Goal: Information Seeking & Learning: Learn about a topic

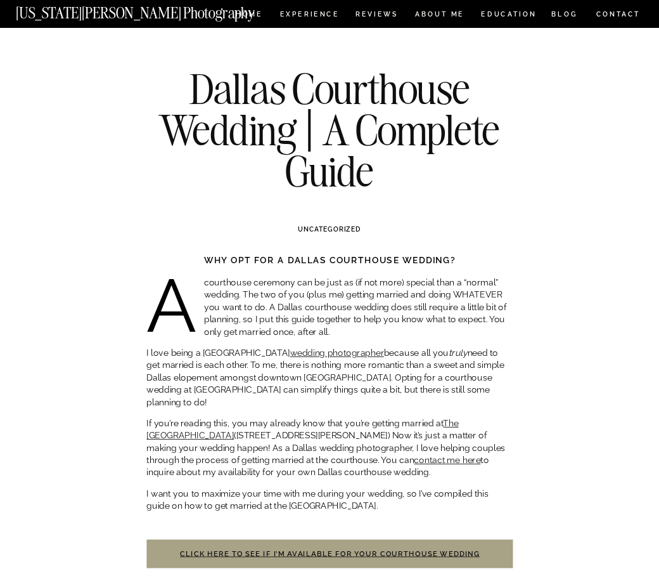
click at [87, 15] on nav "[US_STATE][PERSON_NAME] Photography" at bounding box center [154, 11] width 276 height 10
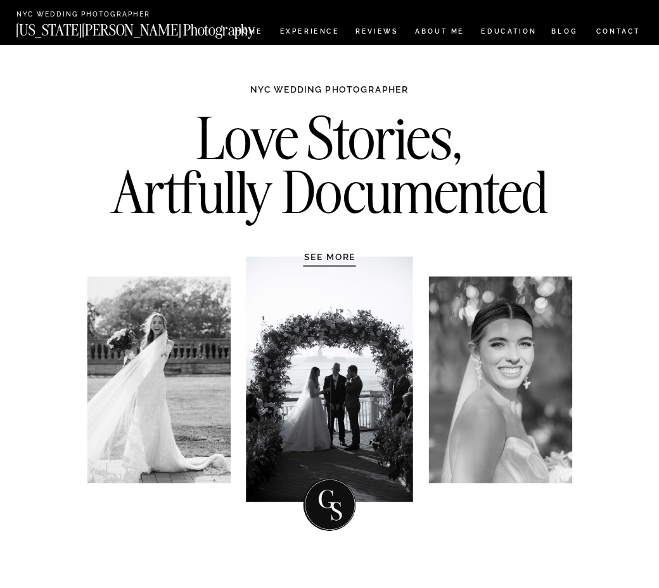
click at [90, 28] on nav "[US_STATE][PERSON_NAME] Photography" at bounding box center [154, 28] width 276 height 10
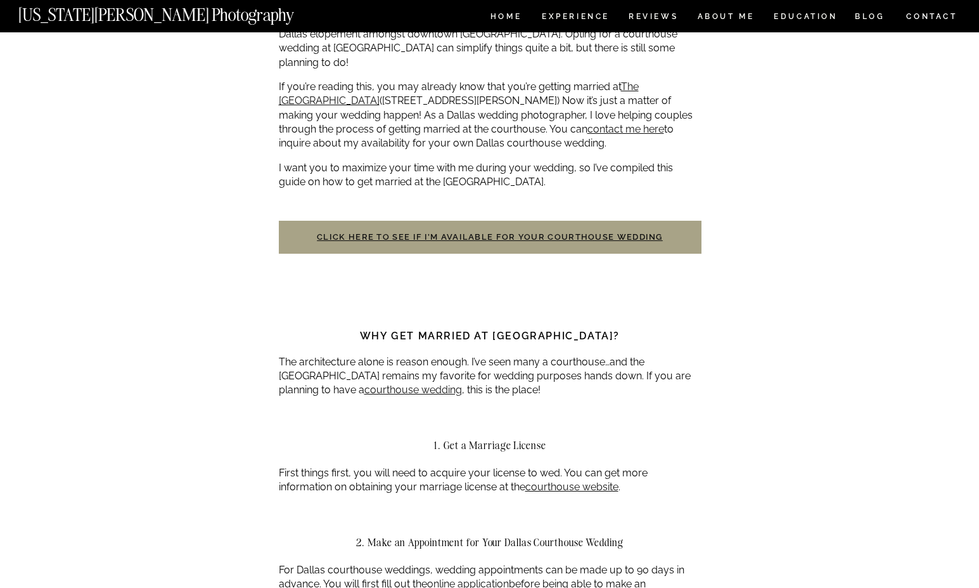
scroll to position [507, 0]
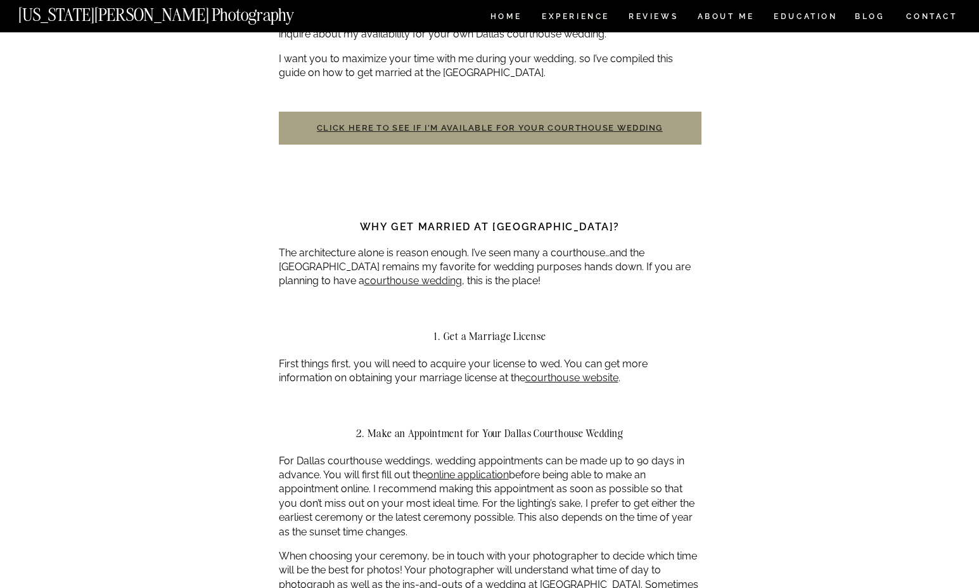
click at [531, 123] on link "Click here to see if I’m available for your courthouse wedding" at bounding box center [490, 128] width 346 height 10
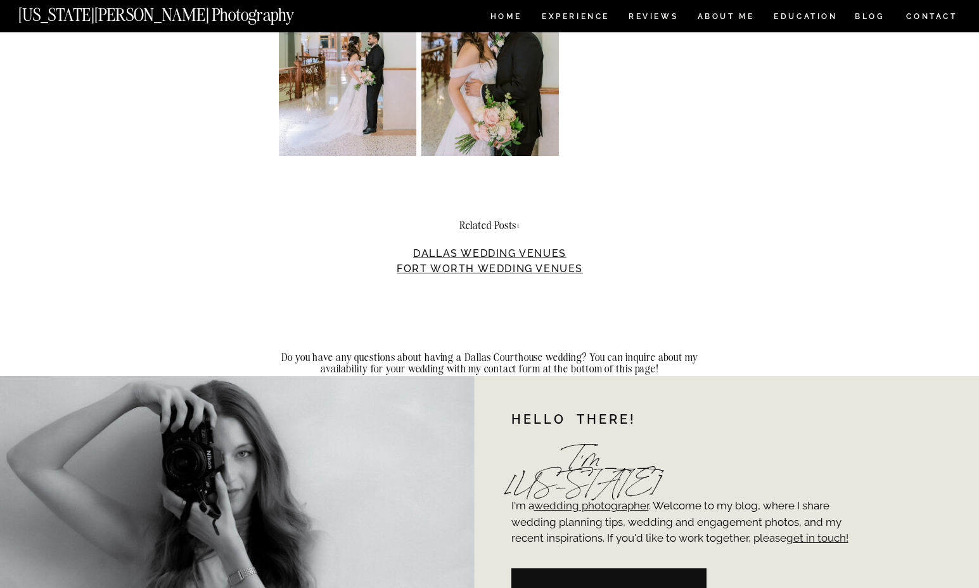
scroll to position [3360, 0]
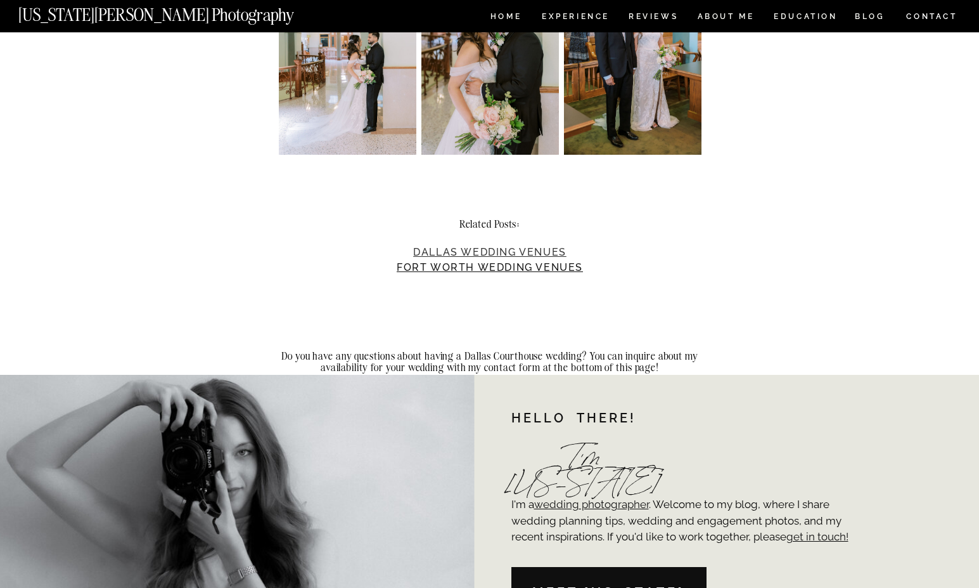
click at [522, 246] on link "Dallas Wedding Venues" at bounding box center [489, 252] width 153 height 12
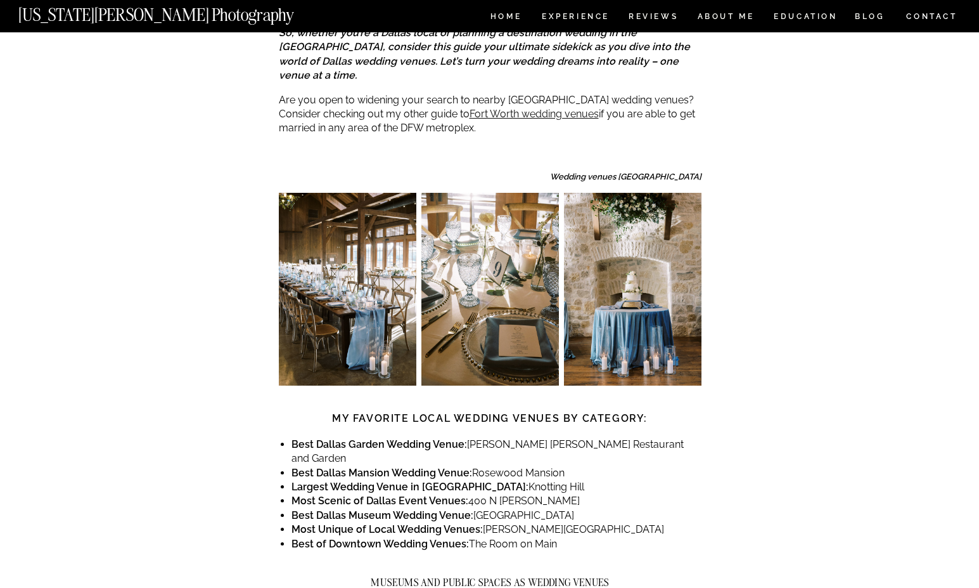
scroll to position [634, 0]
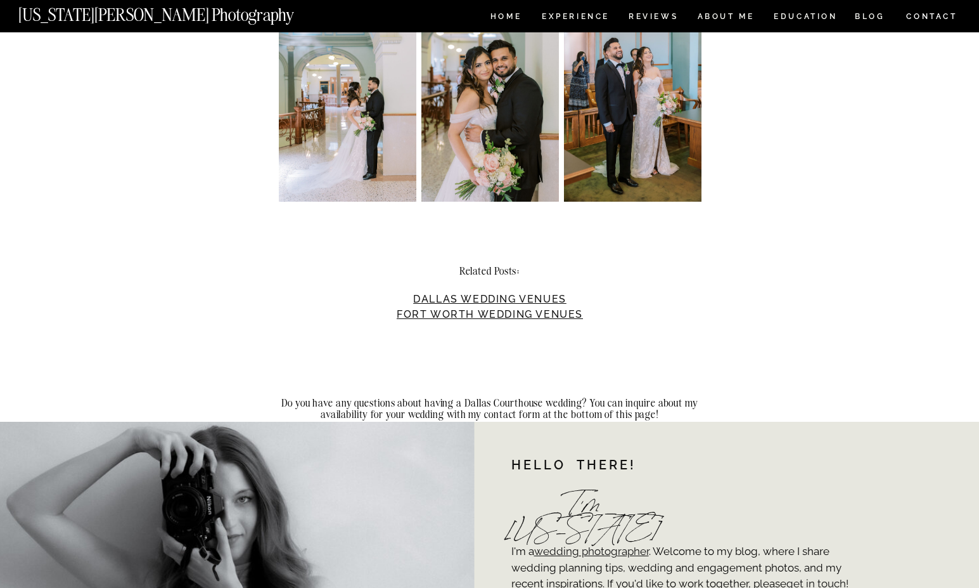
scroll to position [3301, 0]
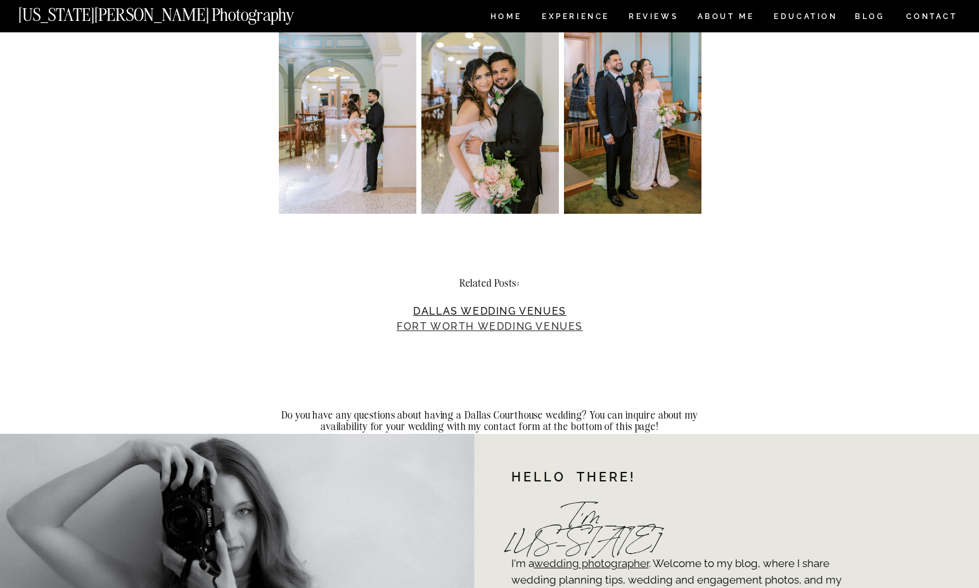
click at [503, 320] on link "Fort Worth Wedding Venues" at bounding box center [490, 326] width 186 height 12
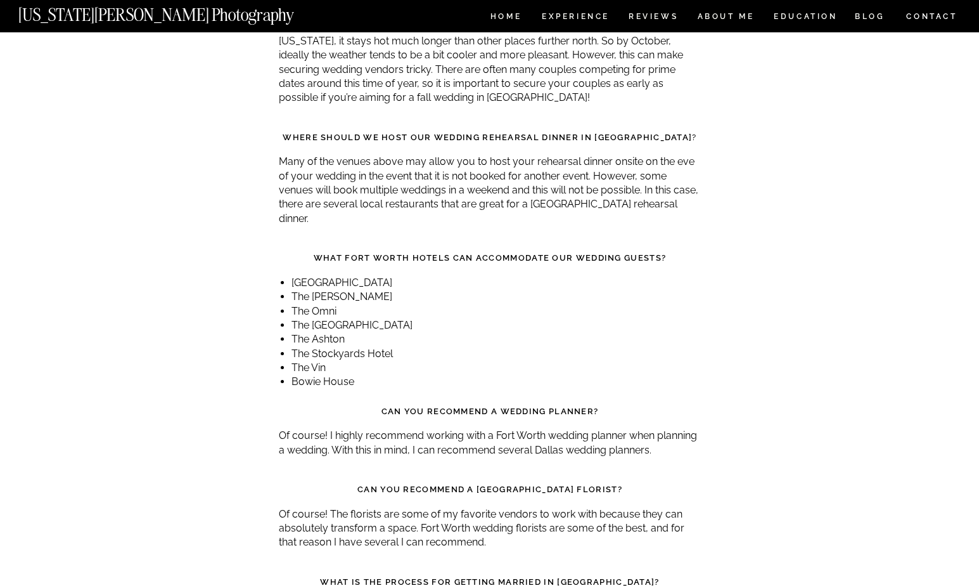
scroll to position [10904, 0]
